Goal: Task Accomplishment & Management: Use online tool/utility

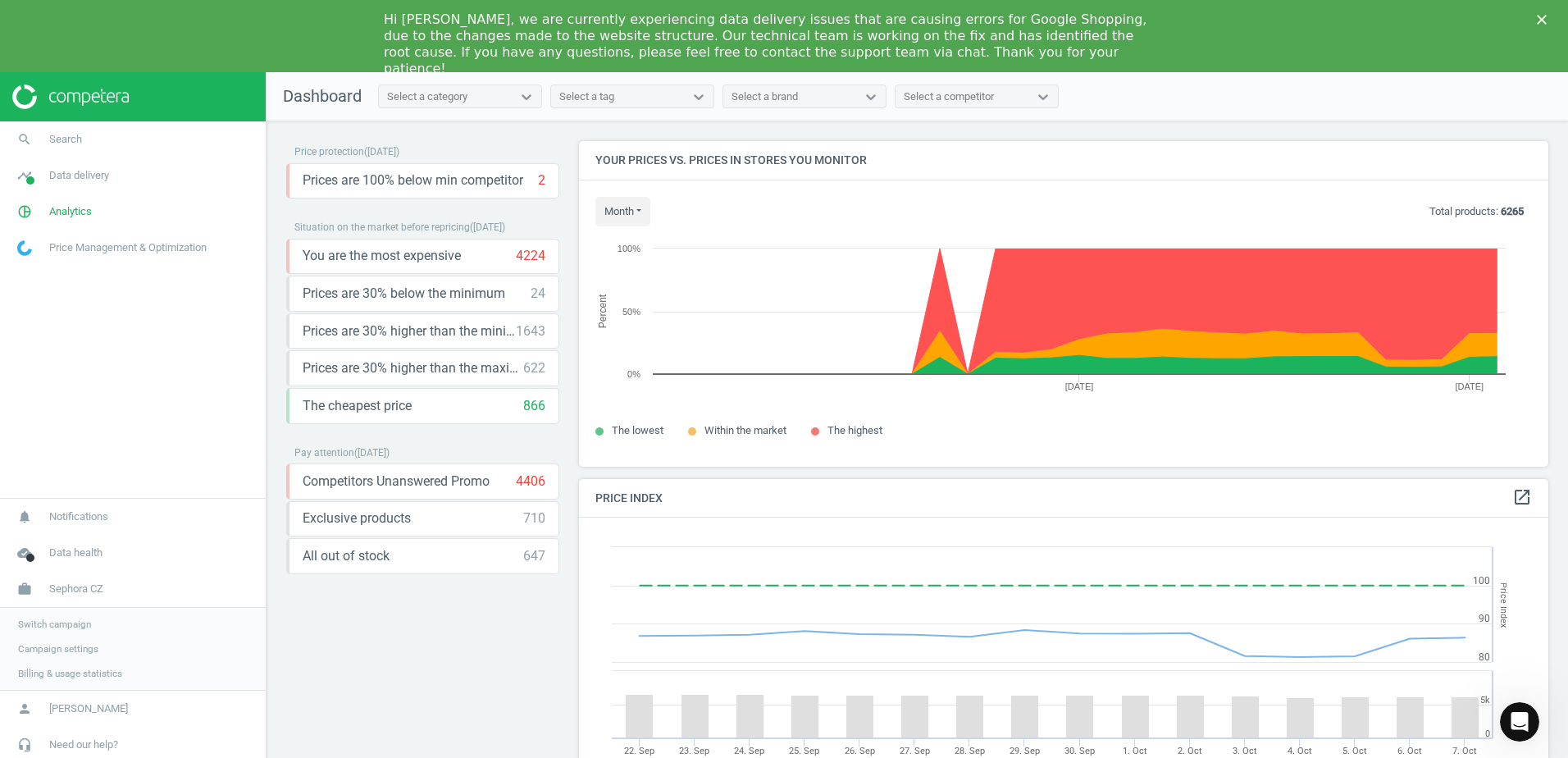
scroll to position [403, 982]
click at [21, 590] on icon "work" at bounding box center [24, 588] width 31 height 31
click at [66, 671] on span "Sephora CZ" at bounding box center [77, 673] width 54 height 15
click at [46, 627] on span "Switch campaign" at bounding box center [54, 624] width 73 height 13
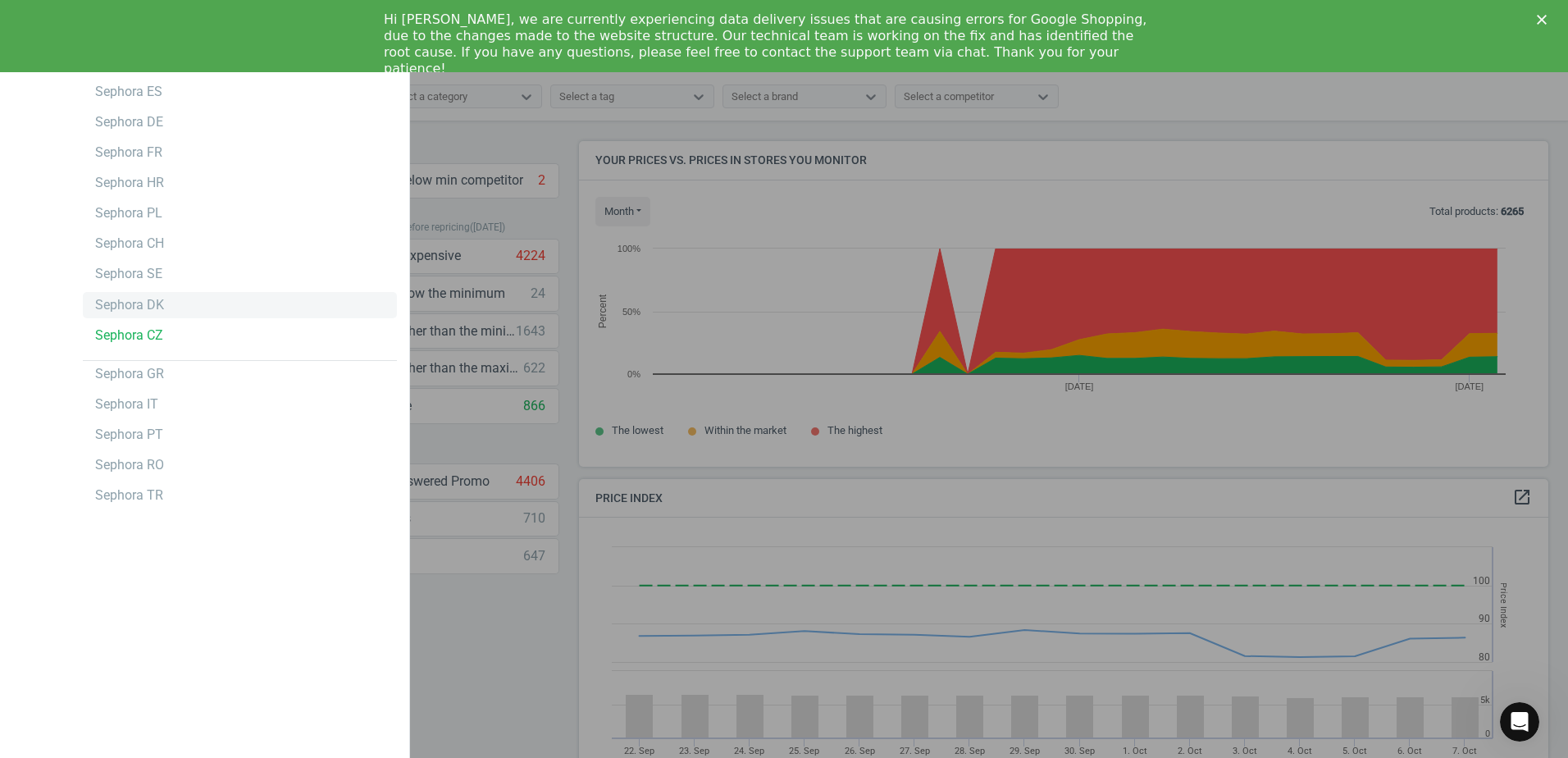
click at [105, 296] on div "Sephora DK" at bounding box center [130, 305] width 69 height 18
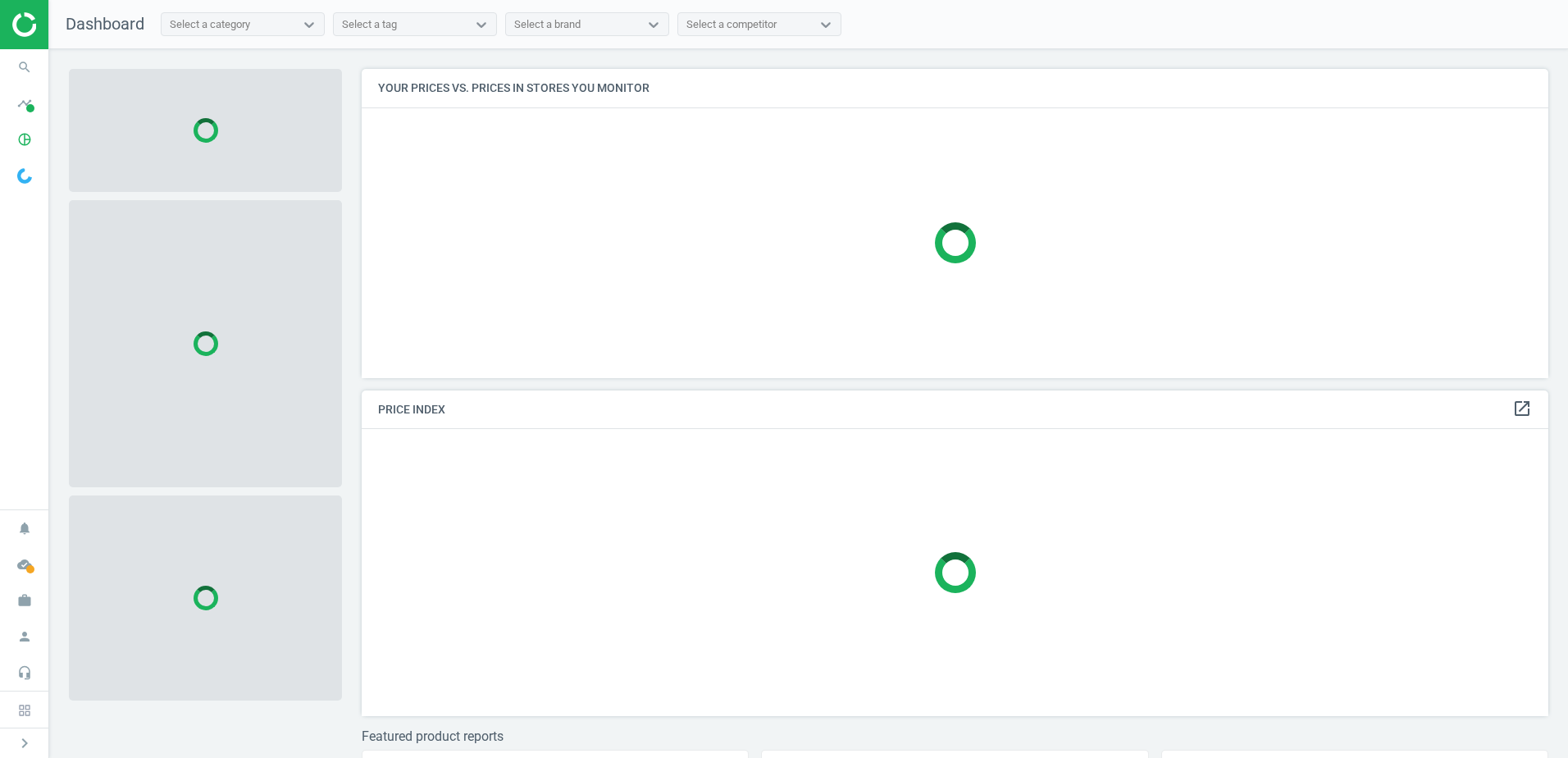
scroll to position [334, 1200]
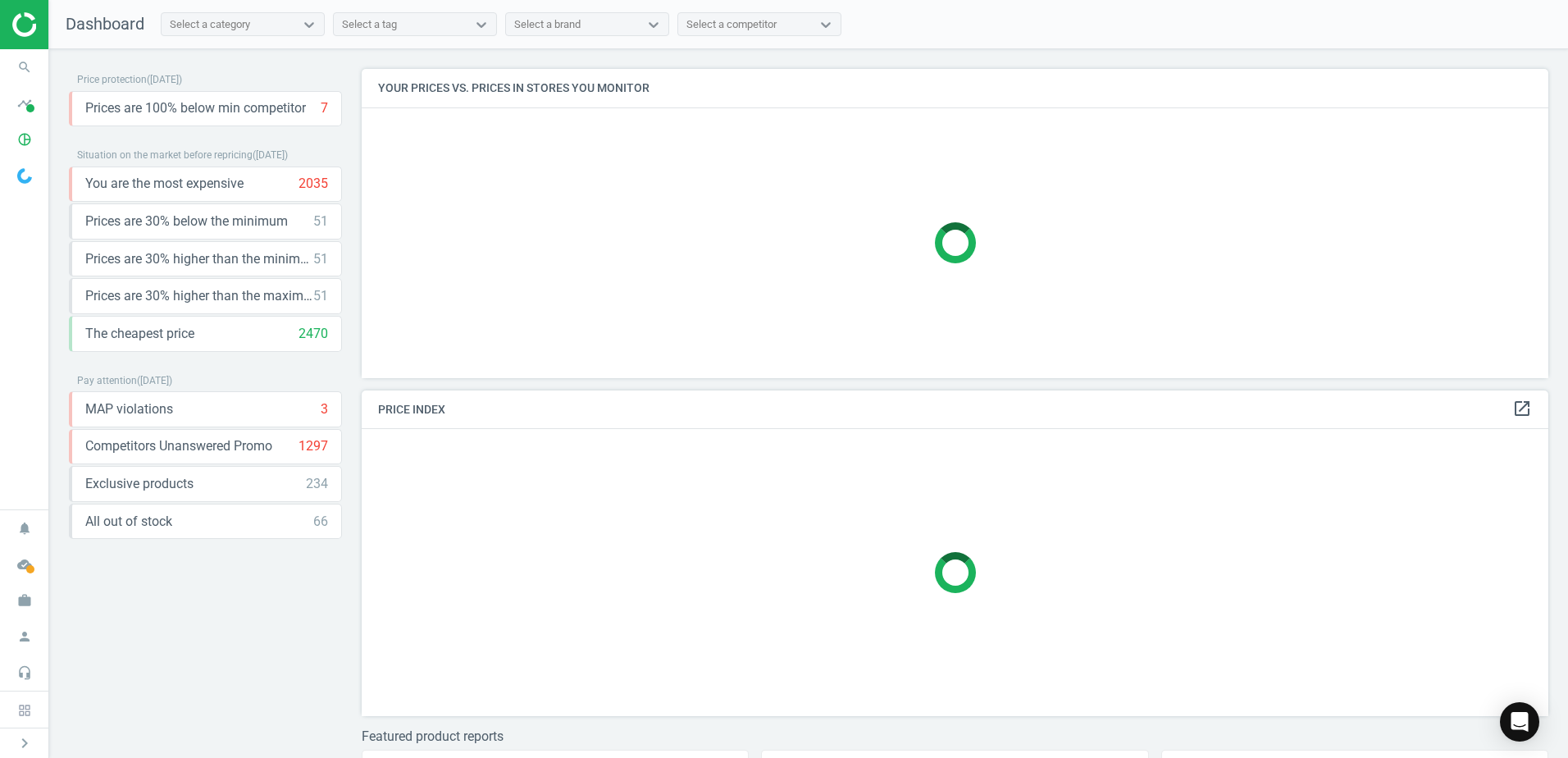
click at [16, 181] on span at bounding box center [24, 175] width 50 height 37
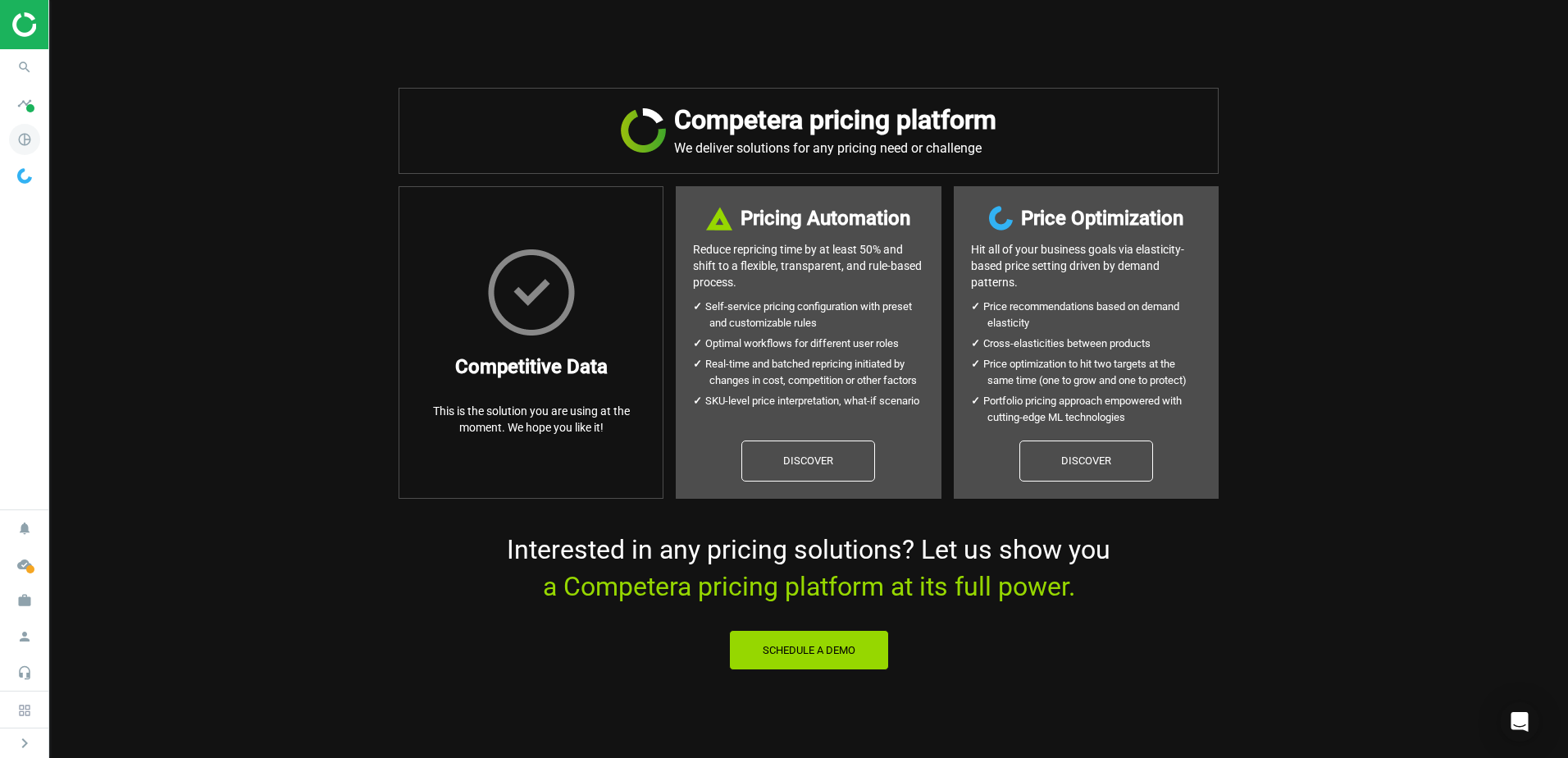
click at [21, 135] on icon "pie_chart_outlined" at bounding box center [24, 139] width 31 height 31
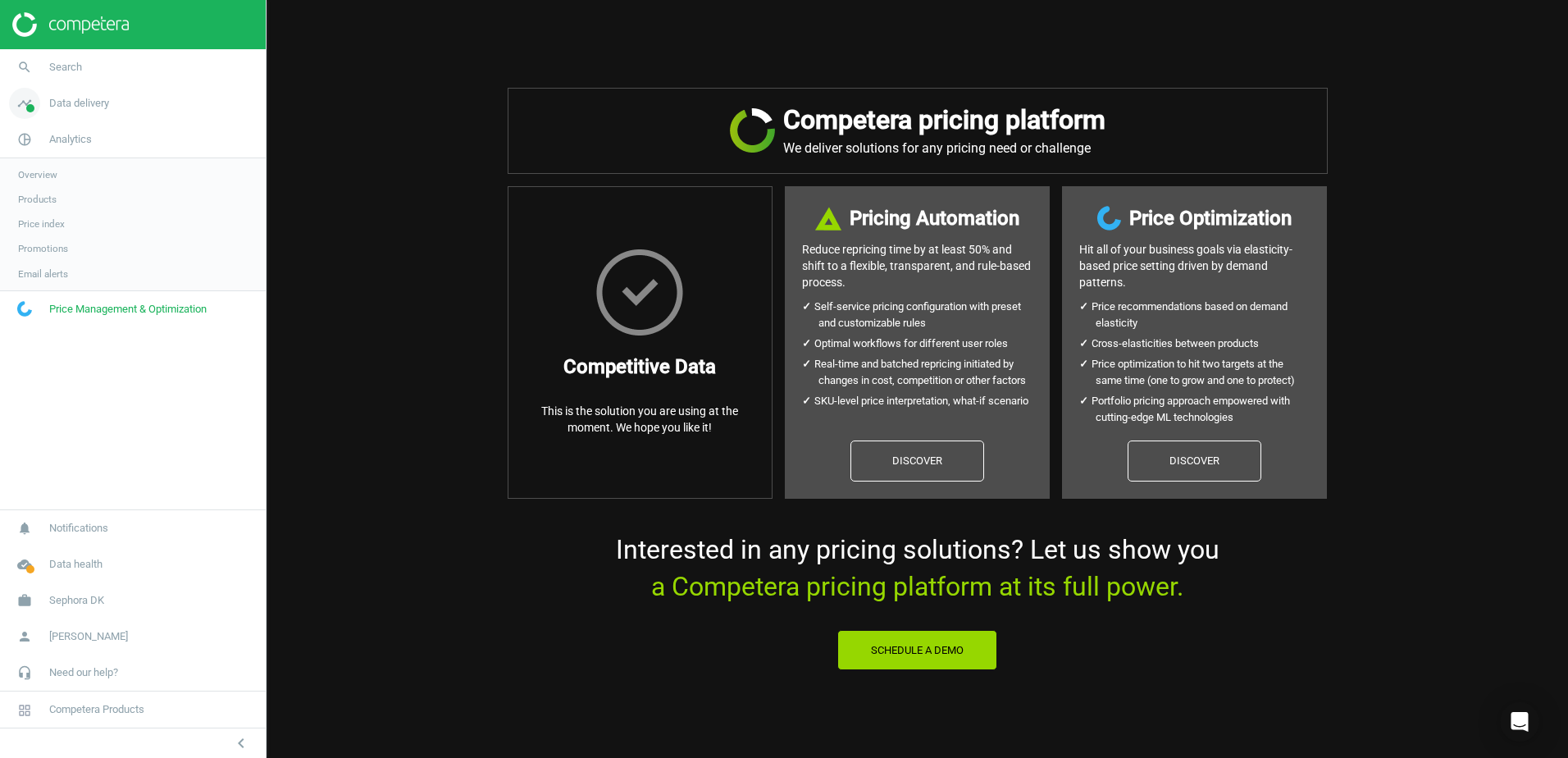
click at [25, 99] on icon "timeline" at bounding box center [24, 103] width 31 height 31
click at [28, 241] on span "Stores" at bounding box center [32, 238] width 28 height 13
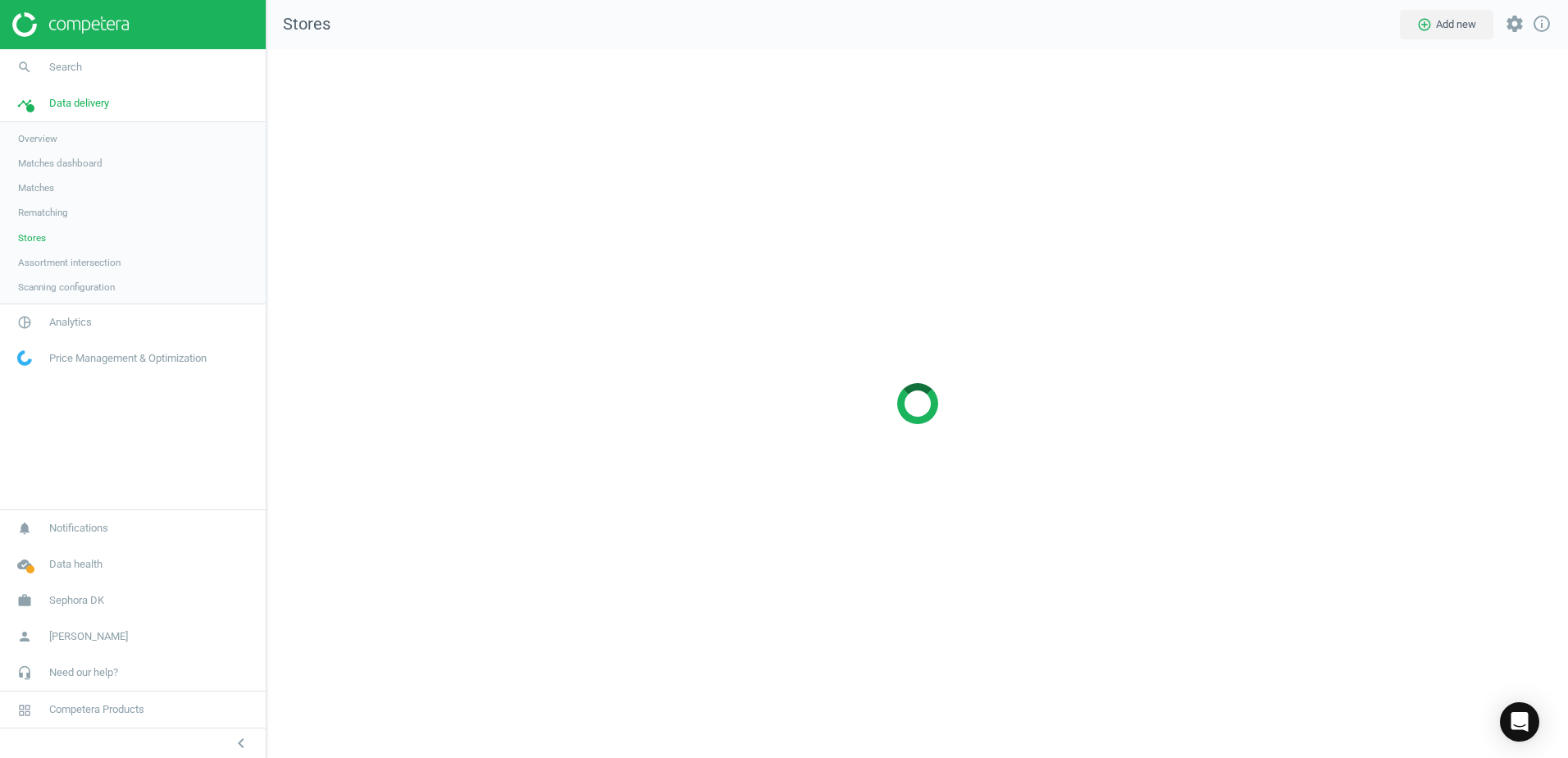
scroll to position [734, 1327]
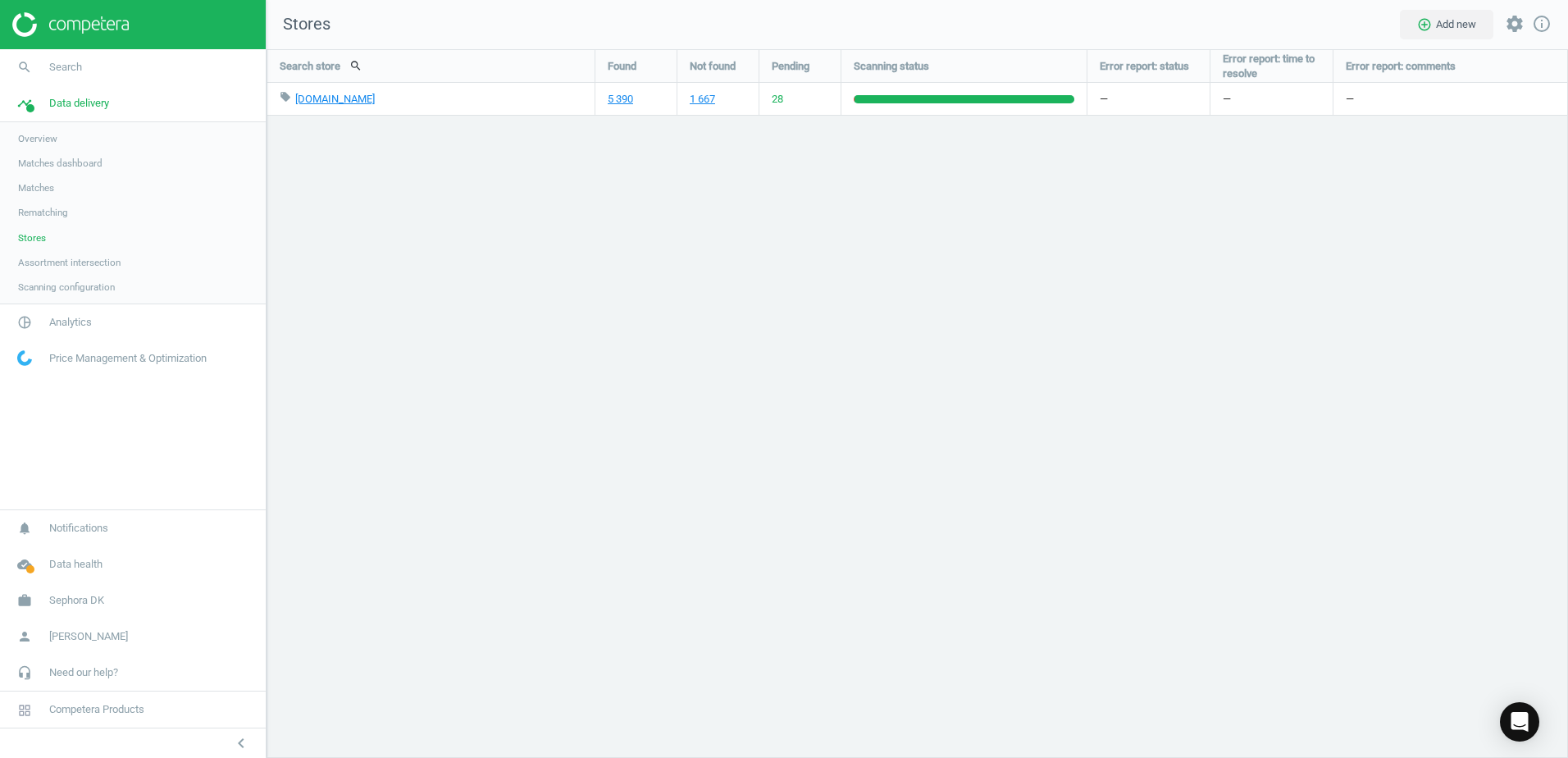
click at [26, 244] on span "Stores" at bounding box center [32, 238] width 28 height 13
click at [36, 192] on span "Matches" at bounding box center [36, 187] width 37 height 13
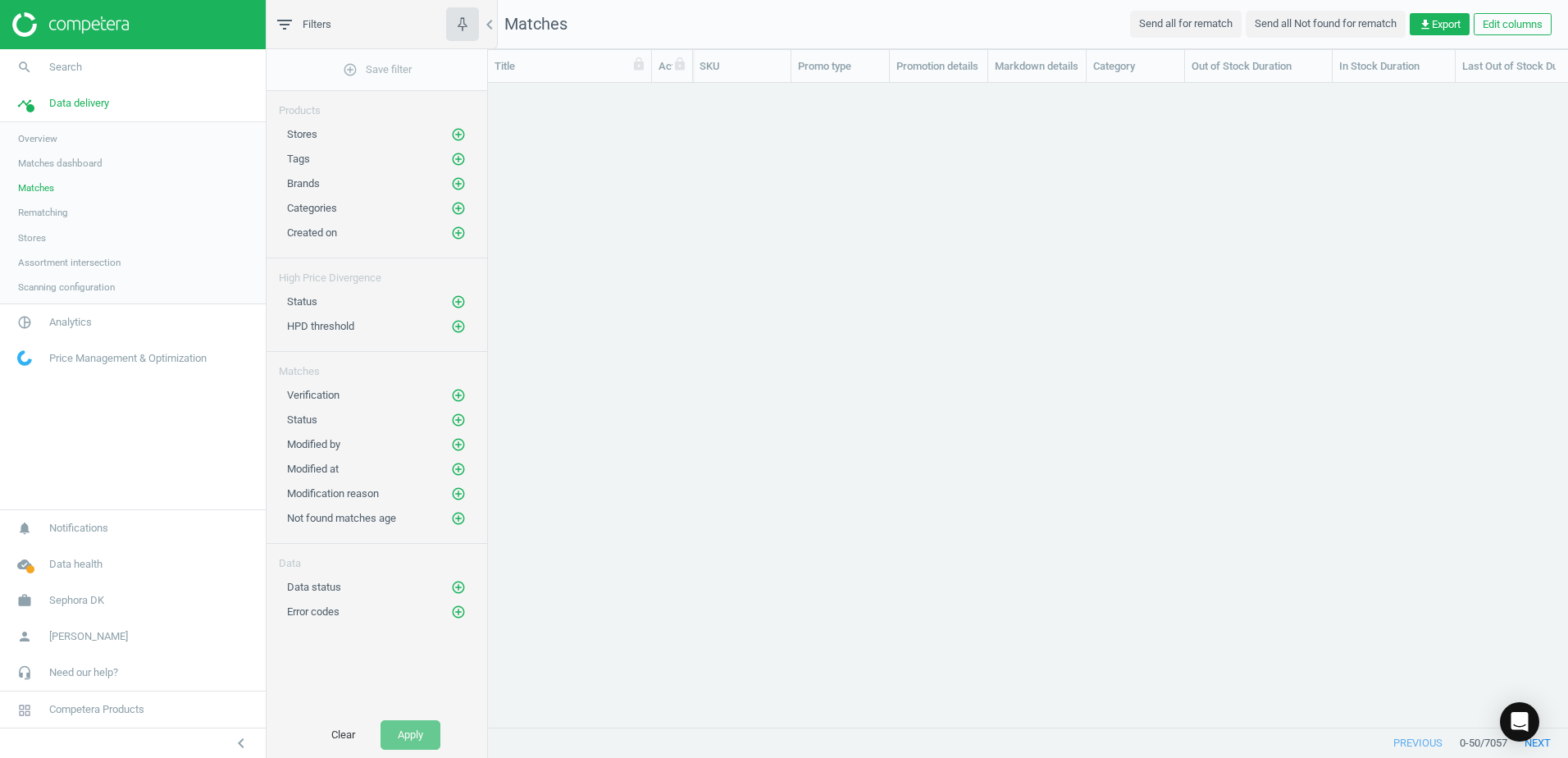
scroll to position [619, 1068]
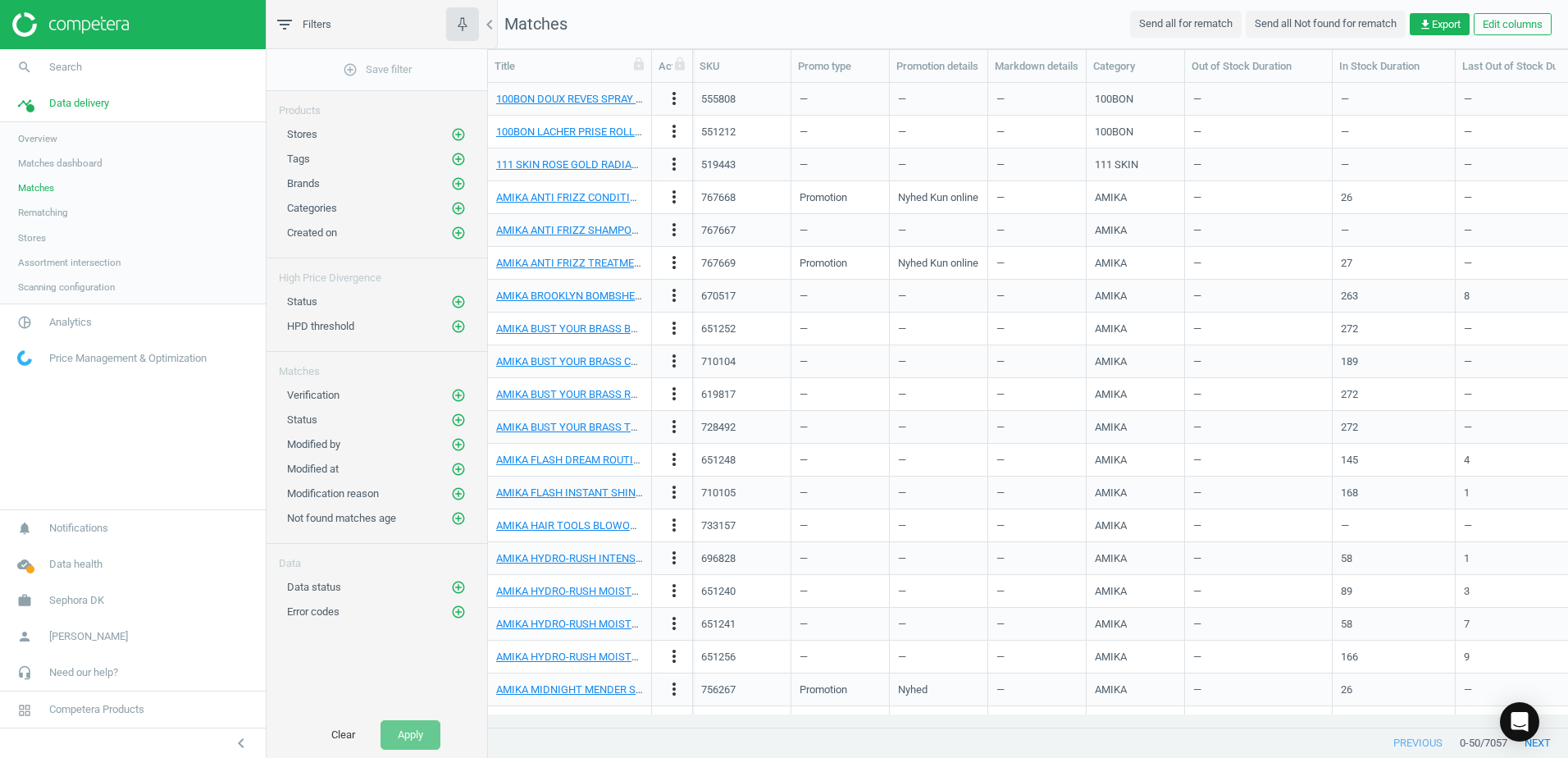
click at [455, 192] on div "Categories add_circle_outline" at bounding box center [376, 204] width 220 height 24
click at [461, 181] on icon "add_circle_outline" at bounding box center [458, 184] width 15 height 15
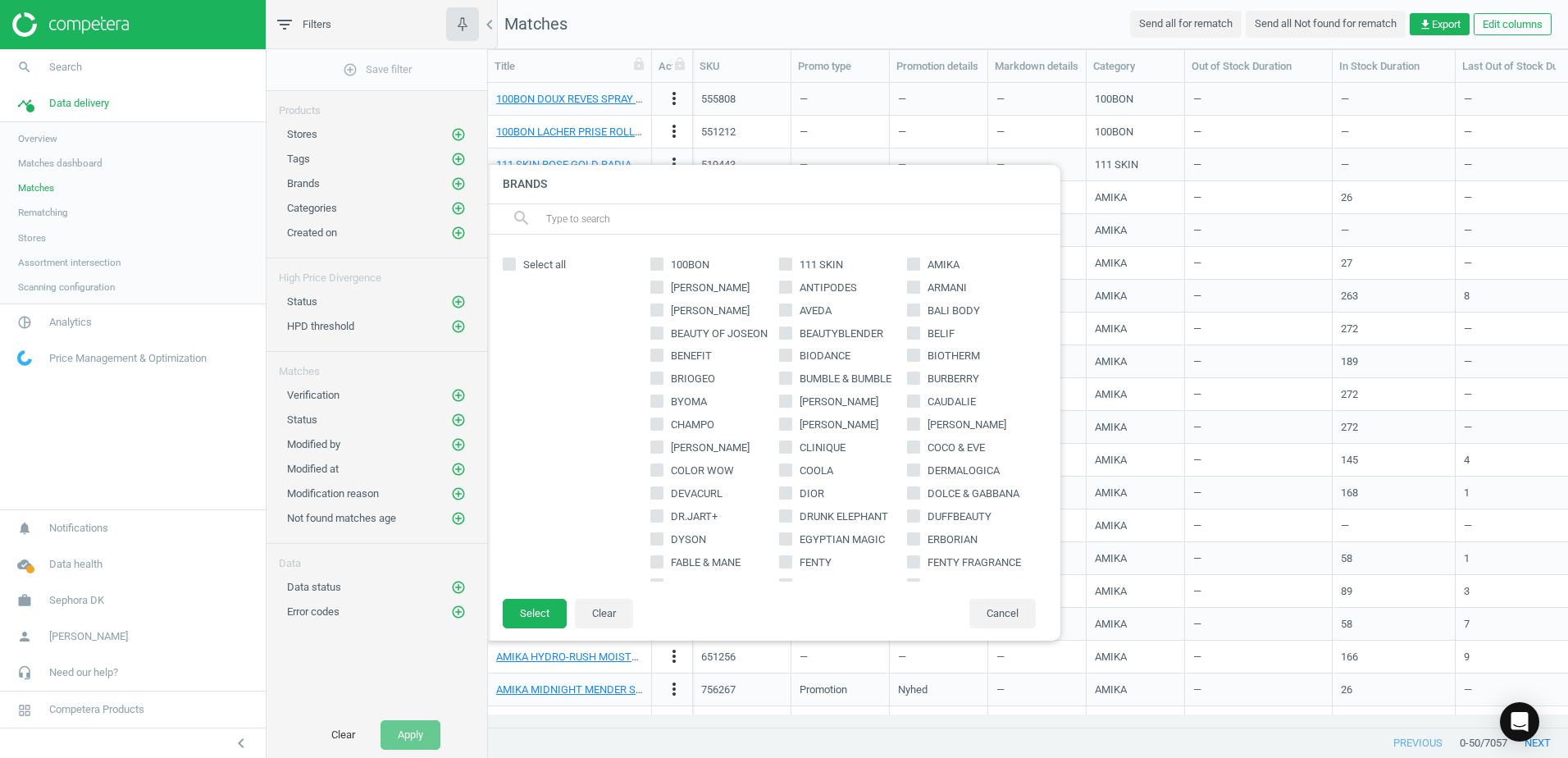
click at [568, 224] on input "text" at bounding box center [796, 219] width 503 height 26
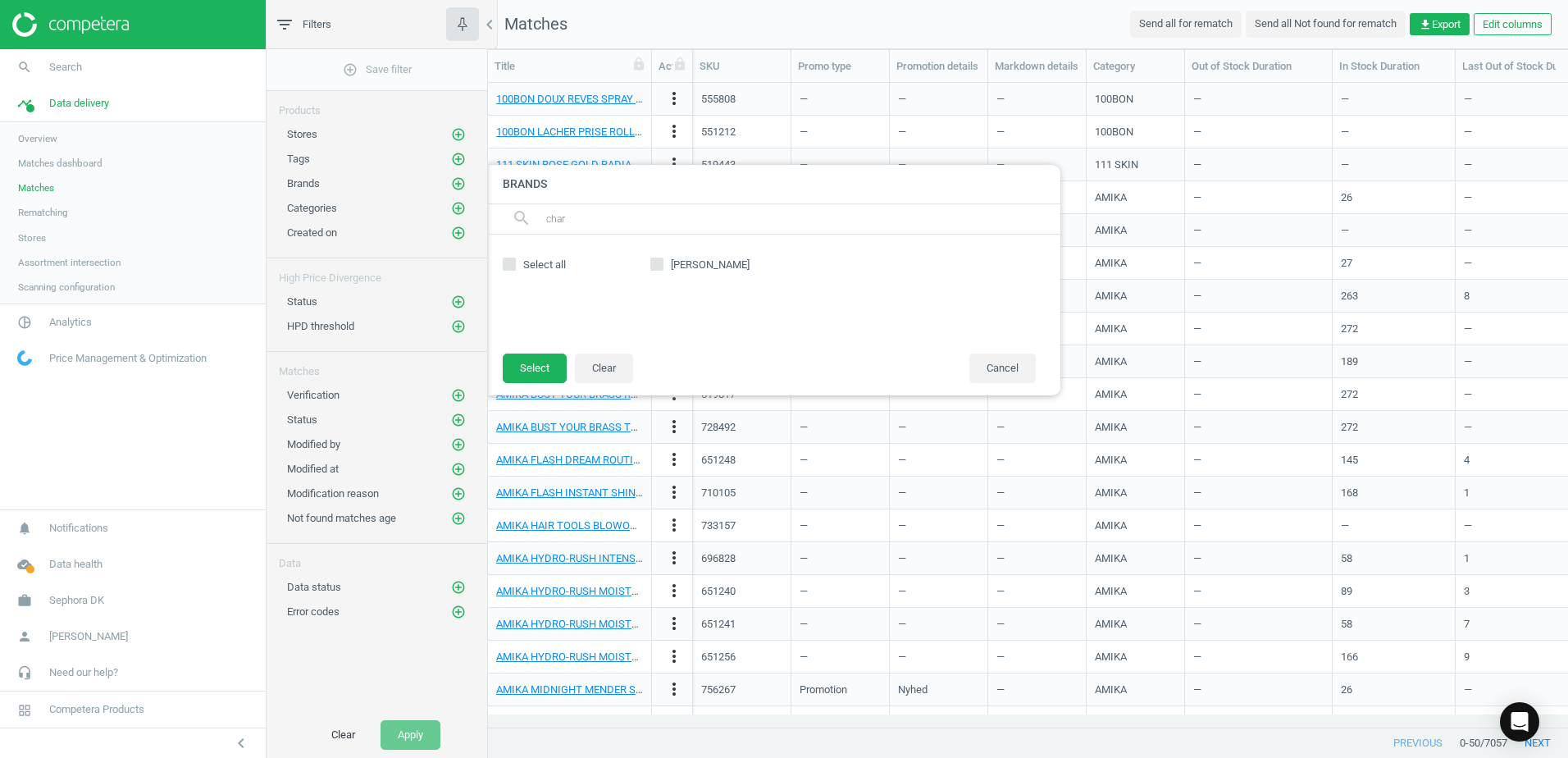
type input "char"
click at [662, 270] on icon at bounding box center [657, 264] width 13 height 13
click at [662, 269] on input "CHARLOTTE TILBURY" at bounding box center [657, 263] width 10 height 10
checkbox input "true"
click at [556, 358] on button "Select" at bounding box center [534, 368] width 64 height 30
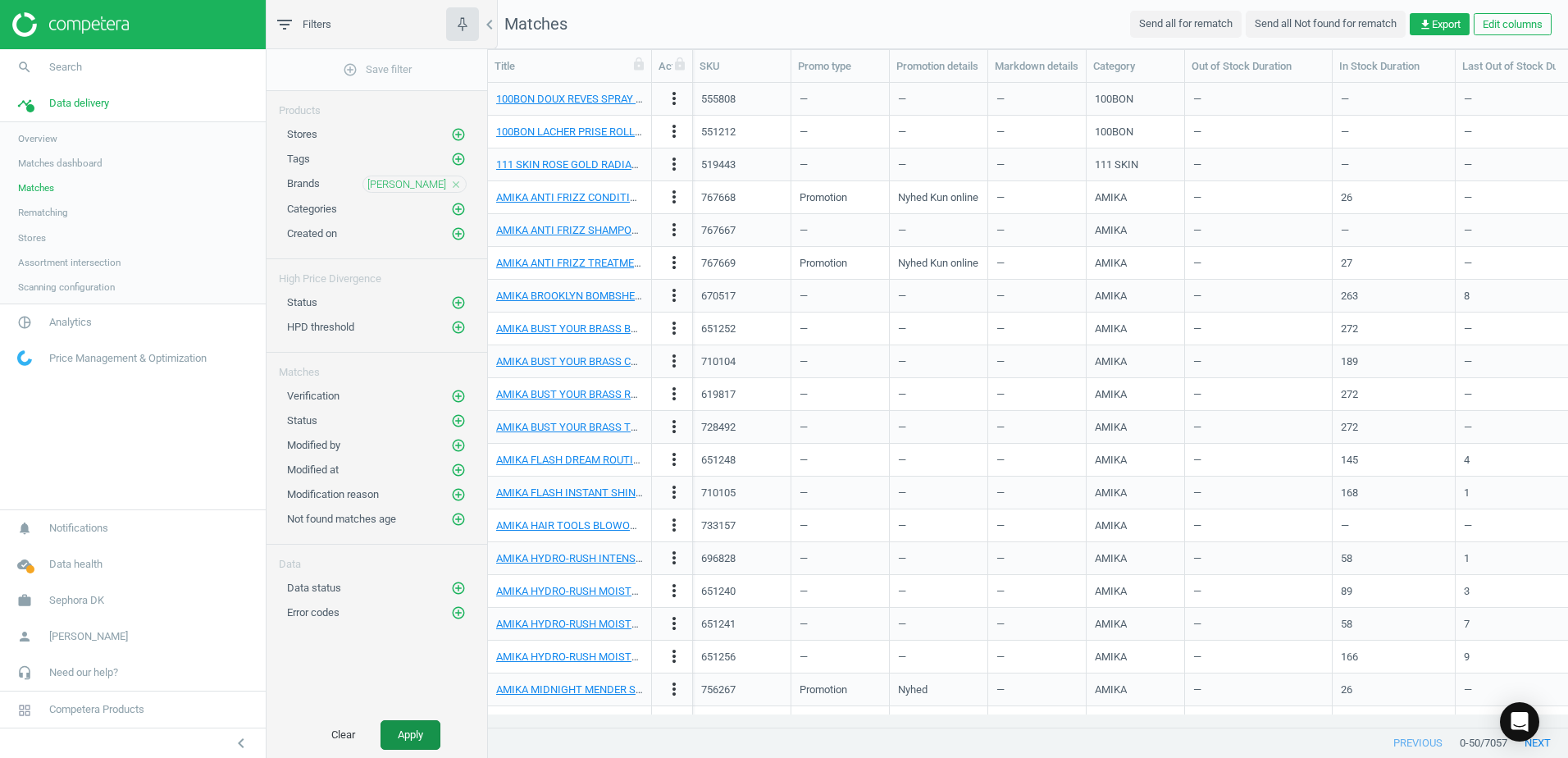
click at [417, 725] on button "Apply" at bounding box center [411, 735] width 60 height 30
